Goal: Information Seeking & Learning: Learn about a topic

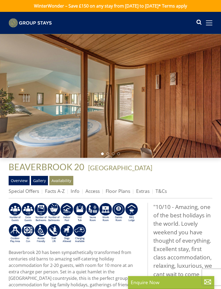
click at [116, 192] on link "Floor Plans" at bounding box center [117, 190] width 24 height 6
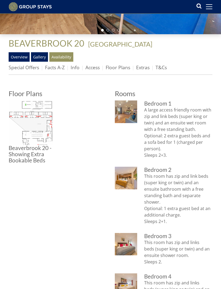
scroll to position [115, 0]
click at [32, 123] on img at bounding box center [31, 122] width 44 height 44
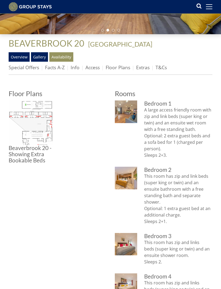
click at [31, 137] on img at bounding box center [31, 122] width 44 height 44
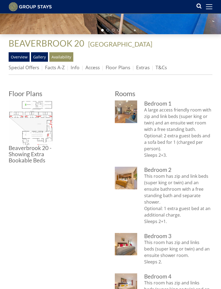
click at [33, 125] on img at bounding box center [31, 122] width 44 height 44
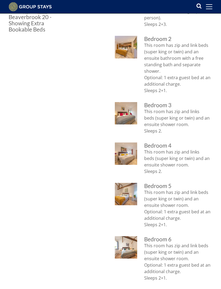
scroll to position [246, 0]
click at [126, 158] on img at bounding box center [126, 153] width 22 height 22
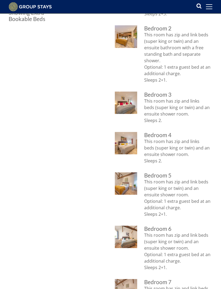
scroll to position [256, 0]
click at [125, 180] on img at bounding box center [126, 183] width 22 height 22
click at [124, 107] on img at bounding box center [126, 102] width 22 height 22
click at [135, 176] on img at bounding box center [126, 183] width 22 height 22
click at [129, 104] on img at bounding box center [126, 102] width 22 height 22
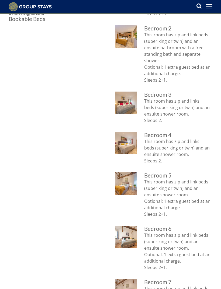
click at [128, 192] on img at bounding box center [126, 183] width 22 height 22
click at [126, 233] on img at bounding box center [126, 236] width 22 height 22
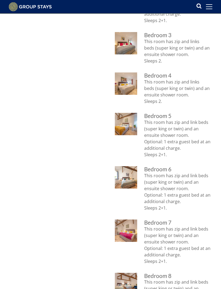
scroll to position [316, 0]
click at [125, 230] on img at bounding box center [126, 230] width 22 height 22
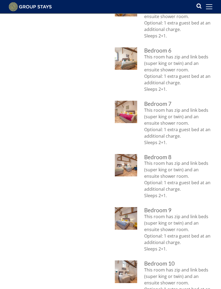
scroll to position [434, 0]
click at [131, 108] on img at bounding box center [126, 112] width 22 height 22
click at [122, 161] on img at bounding box center [126, 165] width 22 height 22
click at [129, 161] on img at bounding box center [126, 165] width 22 height 22
click at [130, 215] on img at bounding box center [126, 218] width 22 height 22
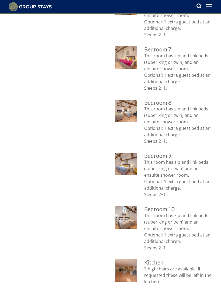
scroll to position [488, 0]
click at [133, 217] on img at bounding box center [126, 217] width 22 height 22
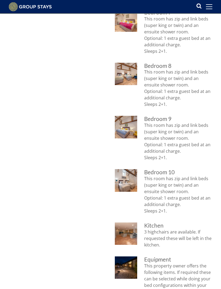
scroll to position [526, 0]
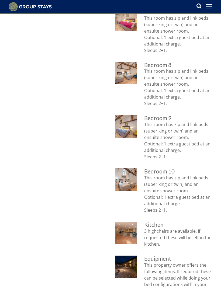
click at [134, 224] on img at bounding box center [126, 232] width 22 height 22
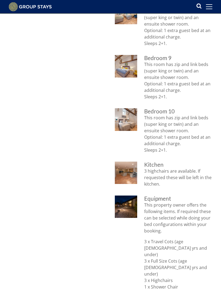
scroll to position [584, 0]
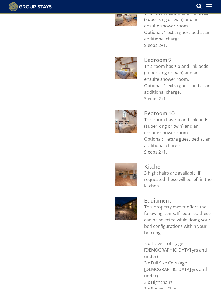
click at [125, 203] on img at bounding box center [126, 208] width 22 height 22
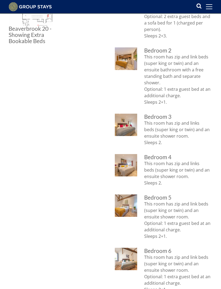
scroll to position [233, 0]
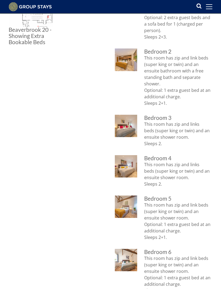
click at [131, 207] on img at bounding box center [126, 206] width 22 height 22
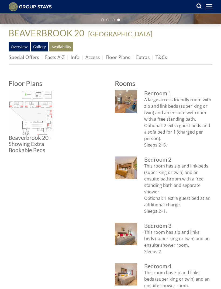
scroll to position [126, 0]
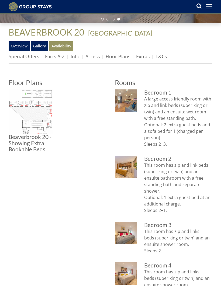
click at [123, 177] on img at bounding box center [126, 166] width 22 height 22
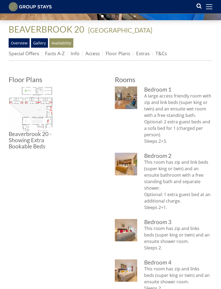
scroll to position [129, 0]
click at [126, 231] on img at bounding box center [126, 230] width 22 height 22
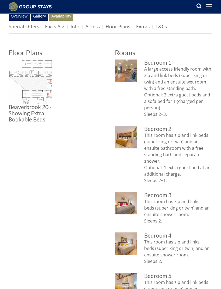
scroll to position [155, 0]
click at [127, 242] on img at bounding box center [126, 243] width 22 height 22
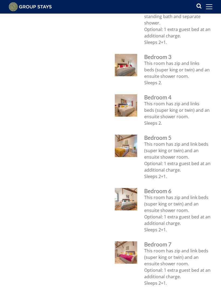
scroll to position [294, 0]
click at [125, 199] on img at bounding box center [126, 199] width 22 height 22
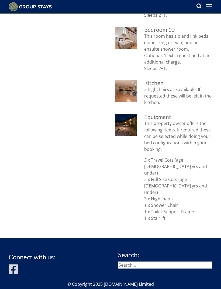
scroll to position [705, 0]
